Goal: Task Accomplishment & Management: Use online tool/utility

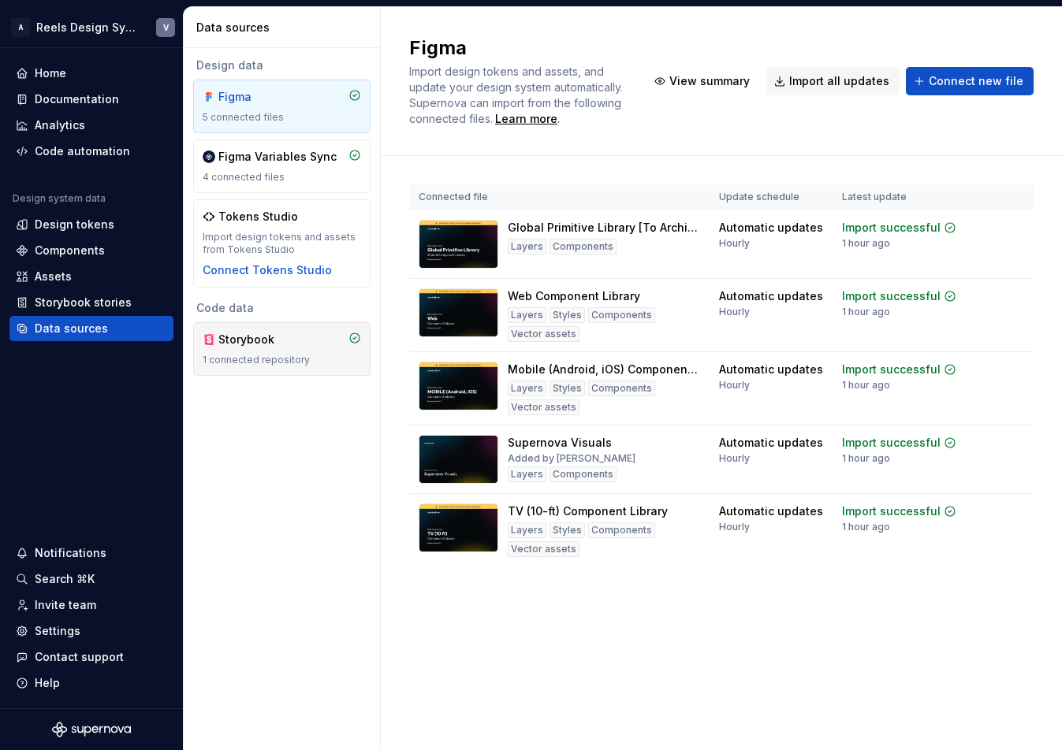
click at [240, 339] on div "Storybook" at bounding box center [256, 340] width 76 height 16
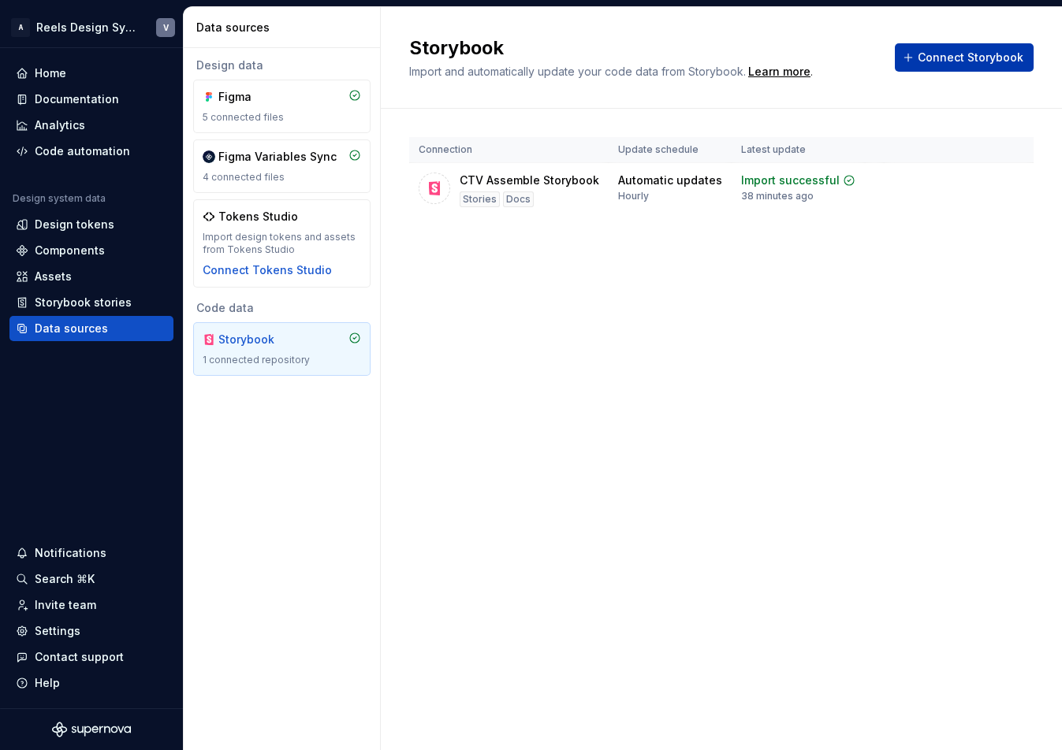
click at [746, 62] on span "Connect Storybook" at bounding box center [970, 58] width 106 height 16
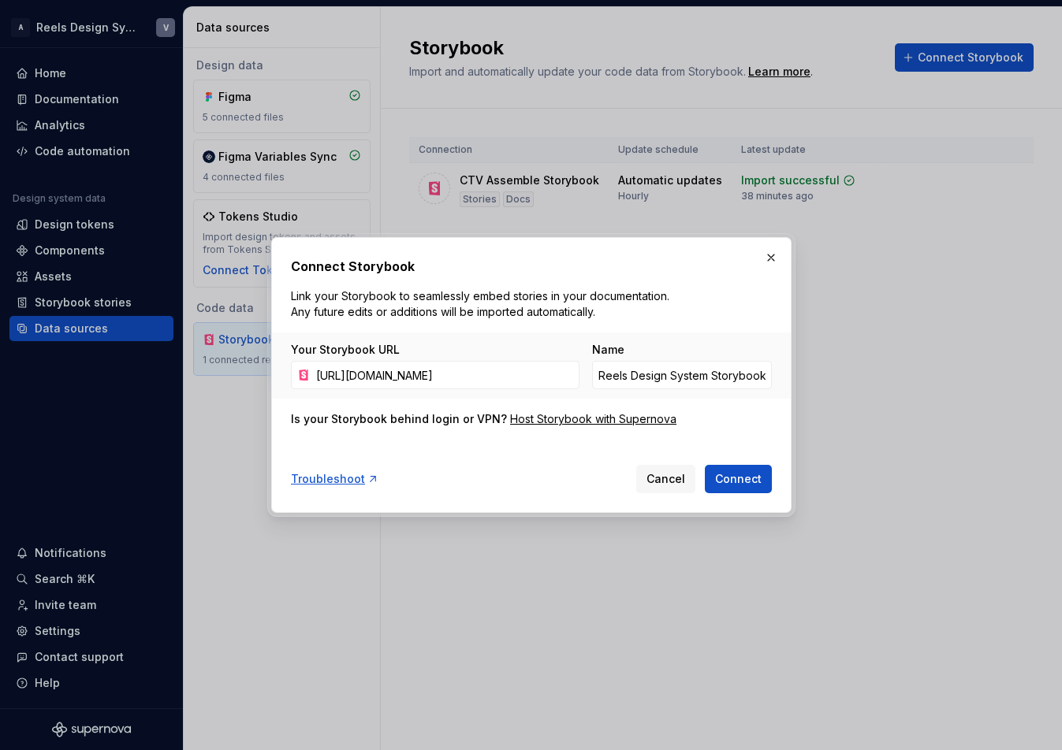
scroll to position [0, 144]
type input "[URL][DOMAIN_NAME]"
click at [633, 374] on input "Reels Design System Storybook" at bounding box center [682, 375] width 180 height 28
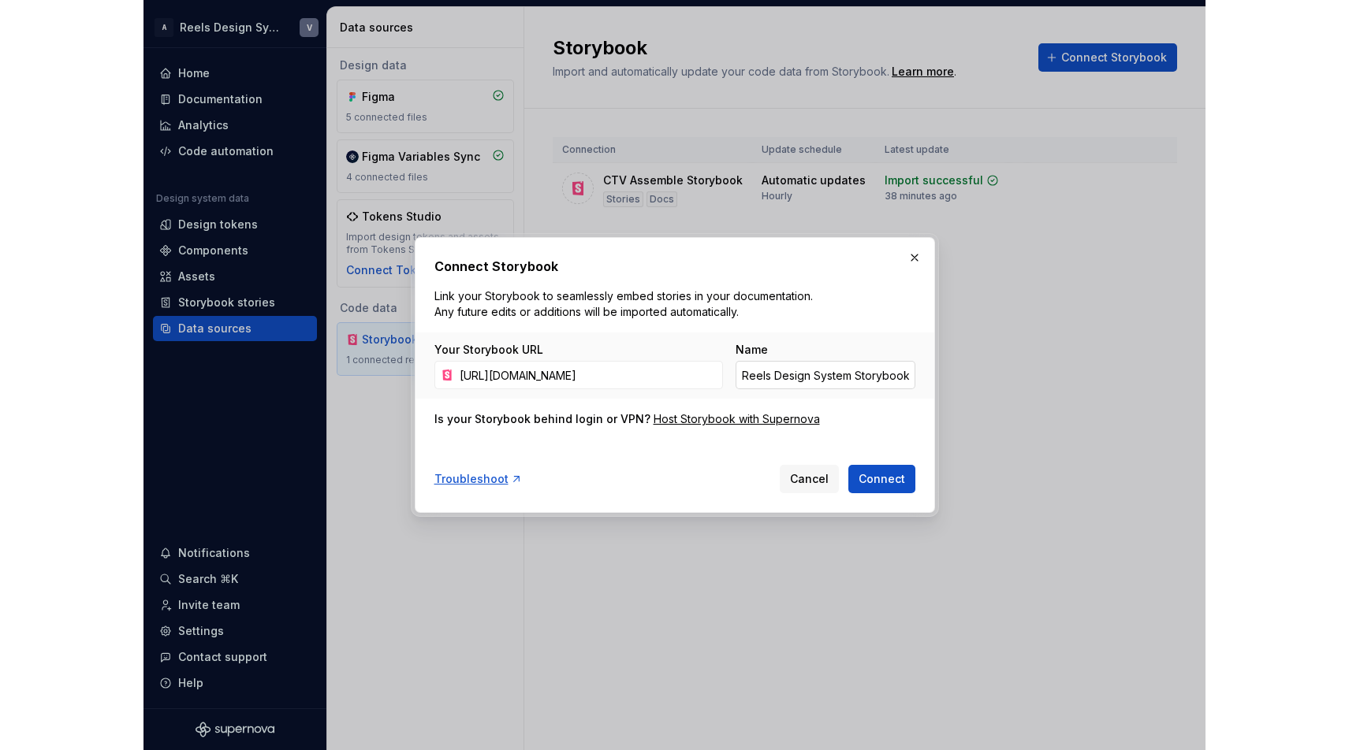
scroll to position [0, 0]
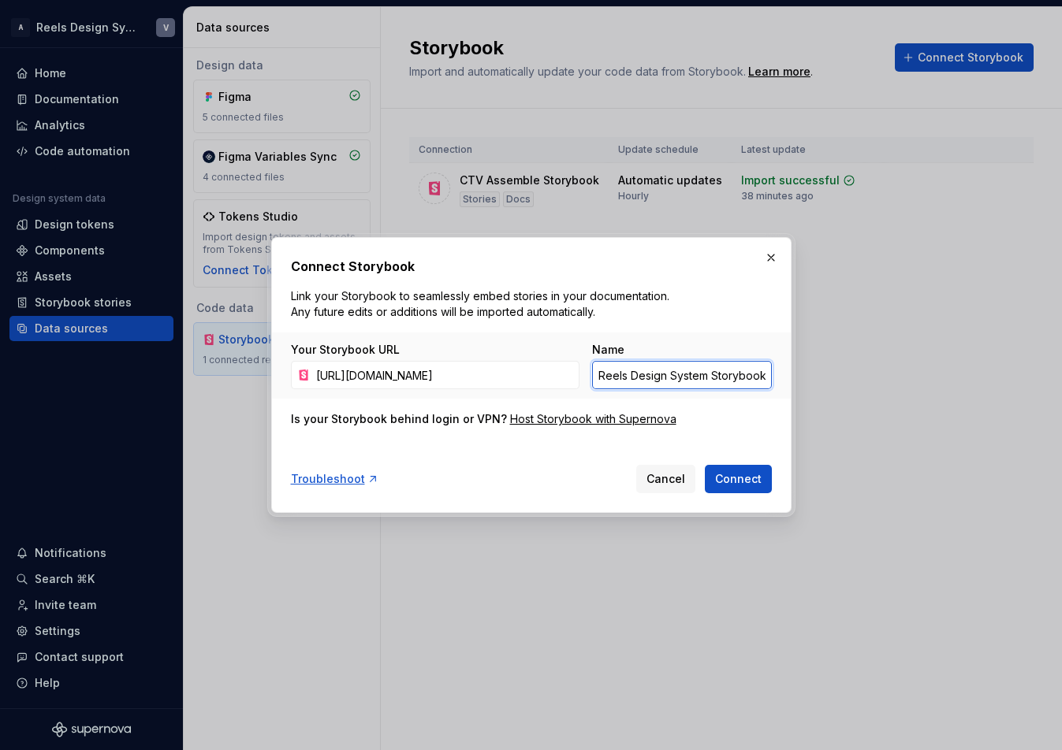
click at [633, 374] on input "Reels Design System Storybook" at bounding box center [682, 375] width 180 height 28
click at [617, 371] on input "Reels Design System Storybook" at bounding box center [682, 375] width 180 height 28
drag, startPoint x: 707, startPoint y: 374, endPoint x: 577, endPoint y: 373, distance: 130.1
click at [577, 373] on div "Your Storybook URL [URL][DOMAIN_NAME] Name Reels Design System Storybook" at bounding box center [531, 365] width 481 height 47
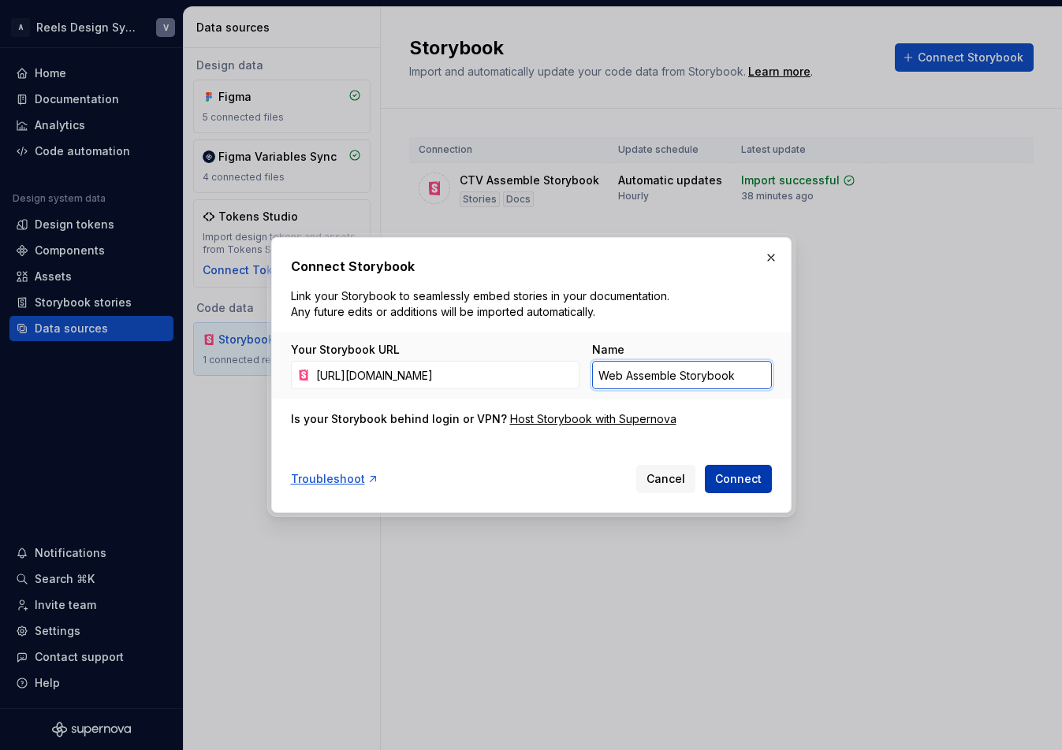
type input "Web Assemble Storybook"
click at [746, 478] on span "Connect" at bounding box center [738, 479] width 47 height 16
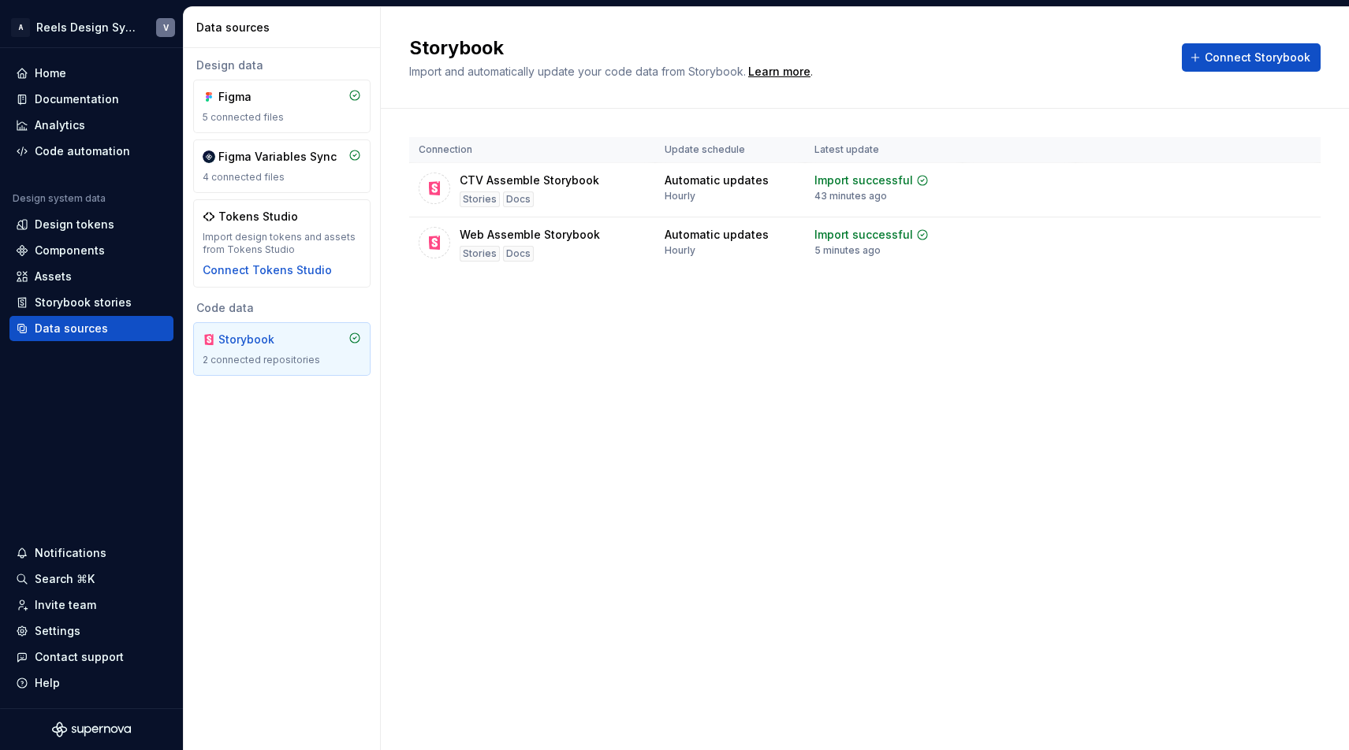
click at [541, 416] on div "Storybook Import and automatically update your code data from Storybook. Learn …" at bounding box center [865, 378] width 968 height 743
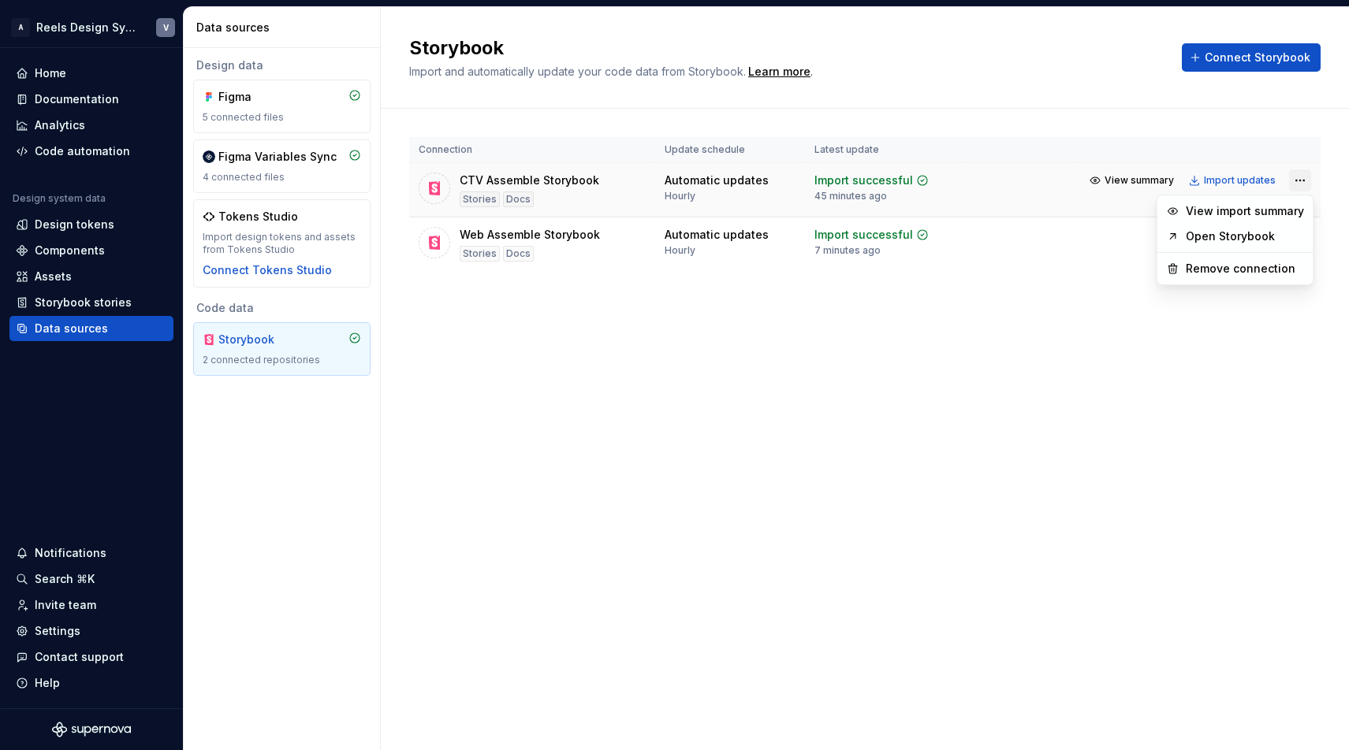
click at [746, 181] on html "A Reels Design System V Home Documentation Analytics Code automation Design sys…" at bounding box center [674, 375] width 1349 height 750
click at [746, 231] on link "Open Storybook" at bounding box center [1244, 237] width 118 height 16
